Goal: Task Accomplishment & Management: Manage account settings

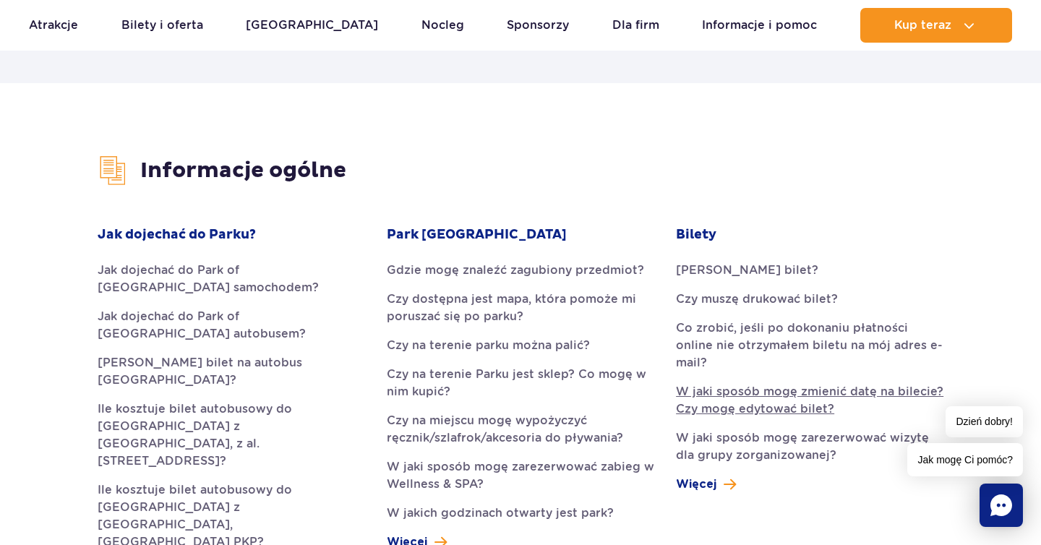
click at [698, 383] on link "W jaki sposób mogę zmienić datę na bilecie? Czy mogę edytować bilet?" at bounding box center [810, 400] width 268 height 35
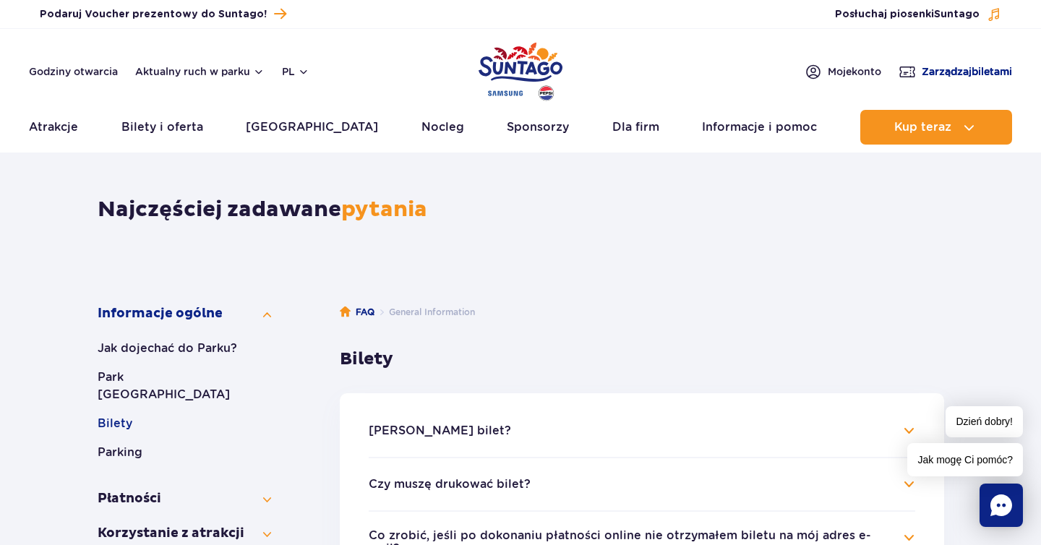
click at [957, 71] on span "Zarządzaj biletami" at bounding box center [967, 71] width 90 height 14
